Goal: Find specific page/section: Find specific page/section

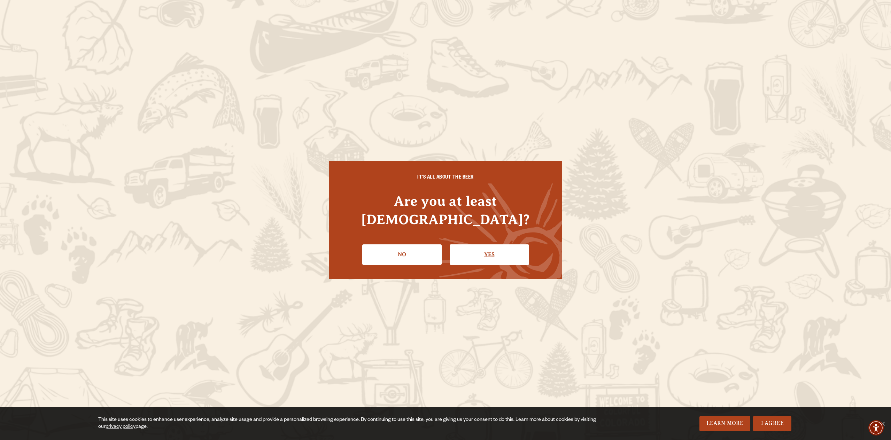
click at [474, 249] on link "Yes" at bounding box center [489, 255] width 79 height 20
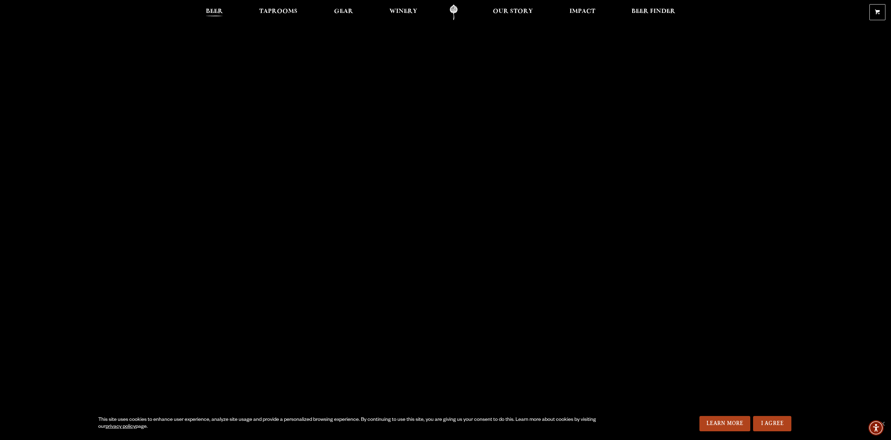
click at [213, 12] on span "Beer" at bounding box center [214, 12] width 17 height 6
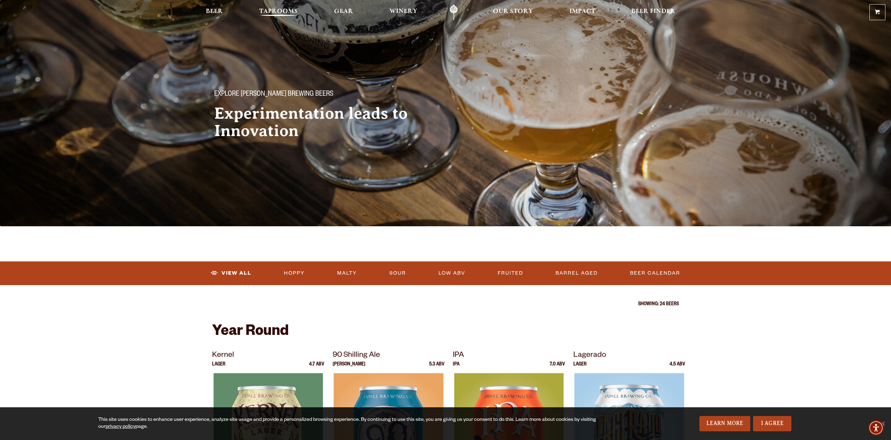
click at [285, 6] on link "Taprooms" at bounding box center [278, 13] width 47 height 16
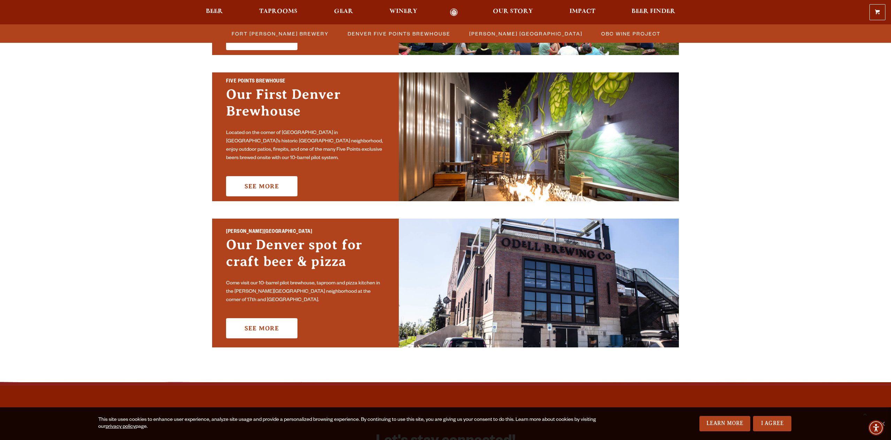
scroll to position [372, 0]
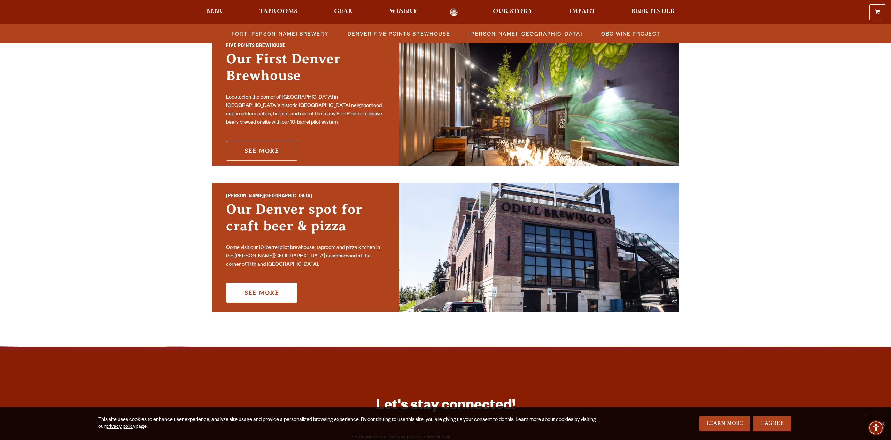
click at [261, 150] on link "See More" at bounding box center [261, 151] width 71 height 20
